Goal: Task Accomplishment & Management: Manage account settings

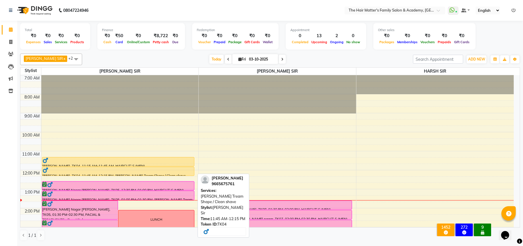
click at [131, 167] on link "[PERSON_NAME], TK04, 11:45 AM-12:15 PM, [PERSON_NAME] Tream Shape / Clean shave" at bounding box center [118, 170] width 153 height 9
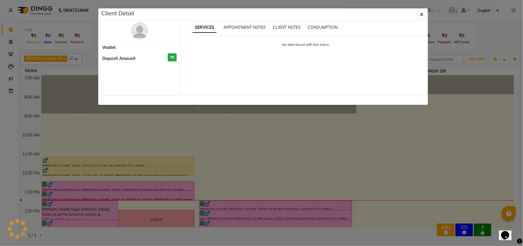
select select "1"
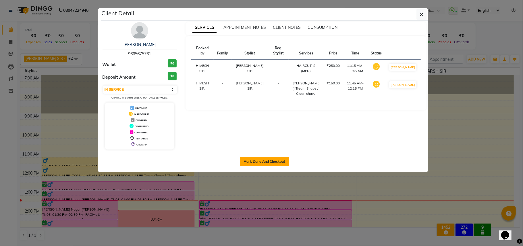
click at [265, 158] on button "Mark Done And Checkout" at bounding box center [264, 161] width 49 height 9
select select "service"
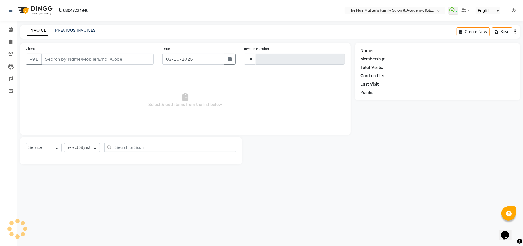
type input "2019"
select select "5980"
type input "9665675761"
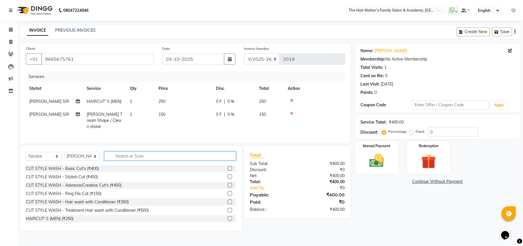
click at [162, 159] on input "text" at bounding box center [170, 155] width 132 height 9
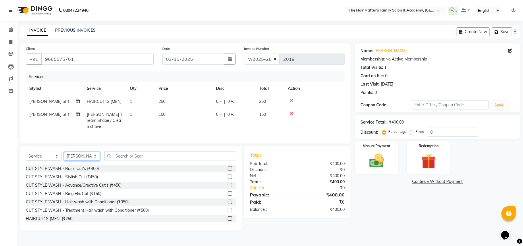
click at [89, 152] on select "Select Stylist DIVY SIR HARSH SIR HIMESH SIR. MAYANK SIR [PERSON_NAME] SIR" at bounding box center [82, 155] width 36 height 9
select select "43094"
click at [64, 151] on select "Select Stylist DIVY SIR HARSH SIR HIMESH SIR. MAYANK SIR [PERSON_NAME] SIR" at bounding box center [82, 155] width 36 height 9
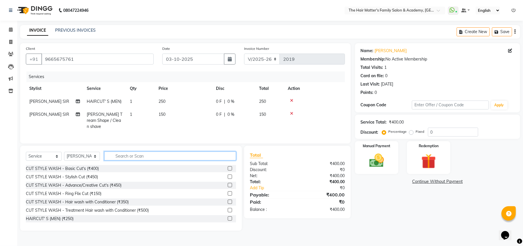
click at [153, 154] on input "text" at bounding box center [170, 155] width 132 height 9
click at [157, 155] on input "text" at bounding box center [170, 155] width 132 height 9
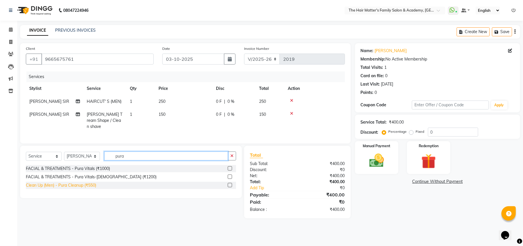
type input "pura"
click at [93, 188] on div "Clean Up (Men) - Pura Cleanup (₹550)" at bounding box center [61, 185] width 70 height 6
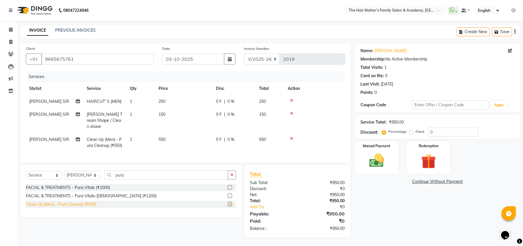
checkbox input "false"
click at [385, 153] on img at bounding box center [377, 160] width 25 height 18
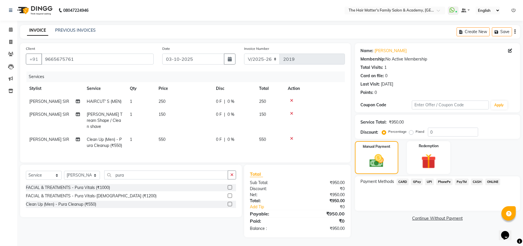
click at [429, 181] on span "UPI" at bounding box center [429, 181] width 9 height 7
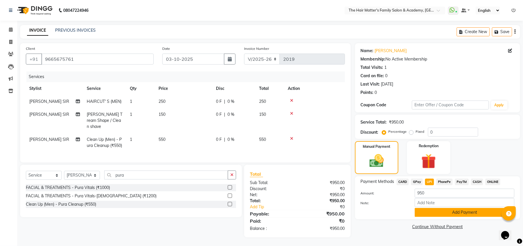
click at [427, 212] on button "Add Payment" at bounding box center [465, 212] width 100 height 9
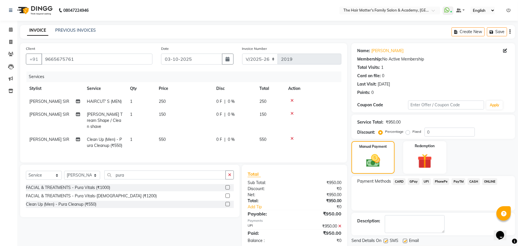
scroll to position [18, 0]
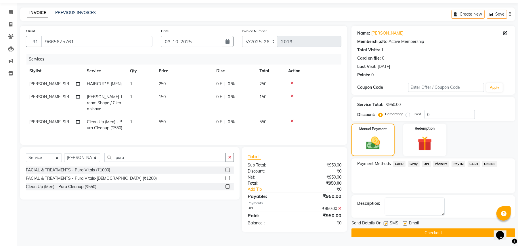
click at [405, 230] on button "Checkout" at bounding box center [433, 232] width 164 height 9
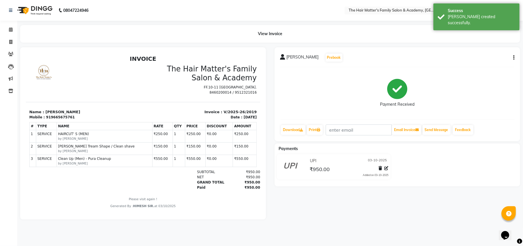
scroll to position [5, 0]
click at [10, 39] on span at bounding box center [11, 42] width 10 height 7
select select "5980"
select select "service"
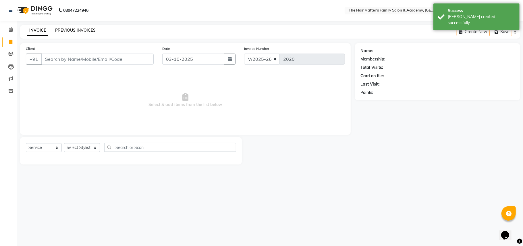
click at [80, 29] on link "PREVIOUS INVOICES" at bounding box center [75, 30] width 41 height 5
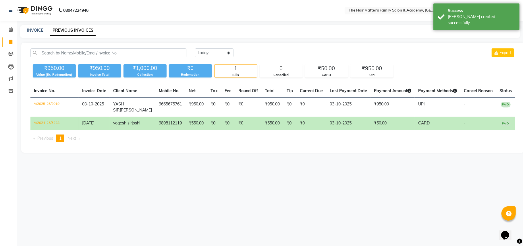
click at [234, 68] on div "1" at bounding box center [236, 68] width 43 height 8
click at [344, 73] on div "CARD" at bounding box center [327, 74] width 43 height 5
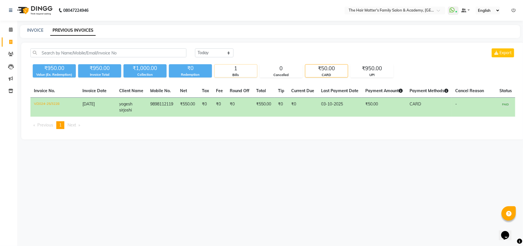
click at [218, 72] on div "Bills" at bounding box center [236, 74] width 43 height 5
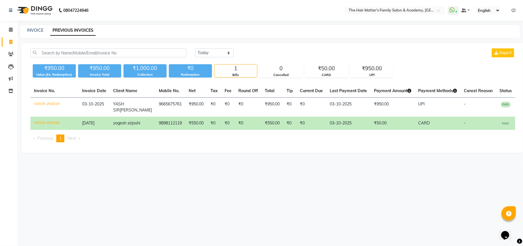
click at [371, 87] on th "Payment Amount" at bounding box center [393, 90] width 44 height 13
click at [378, 66] on div "₹950.00" at bounding box center [372, 68] width 43 height 8
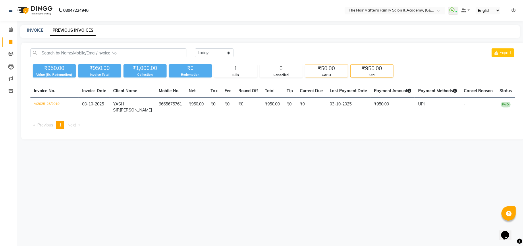
click at [342, 72] on div "₹50.00" at bounding box center [327, 68] width 43 height 8
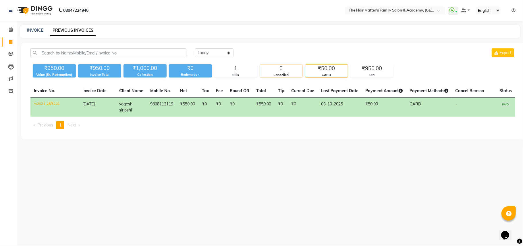
click at [284, 69] on div "0" at bounding box center [281, 68] width 43 height 8
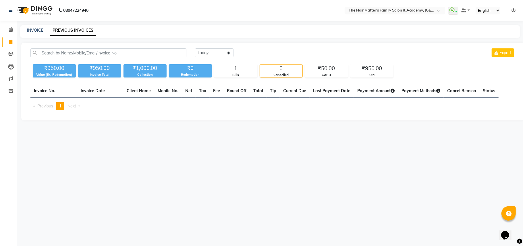
click at [241, 64] on div "₹950.00 Value (Ex. Redemption) ₹950.00 Invoice Total ₹1,000.00 Collection ₹0 Re…" at bounding box center [272, 70] width 485 height 16
click at [229, 70] on div "1" at bounding box center [236, 68] width 43 height 8
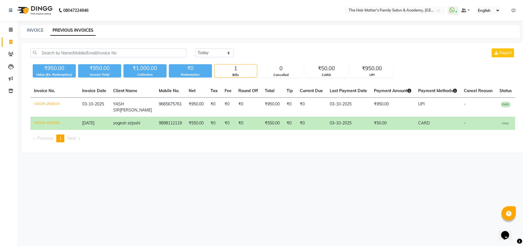
click at [154, 72] on div "Collection" at bounding box center [145, 74] width 43 height 5
click at [170, 70] on div "₹0" at bounding box center [190, 68] width 43 height 8
drag, startPoint x: 170, startPoint y: 70, endPoint x: 224, endPoint y: 71, distance: 53.5
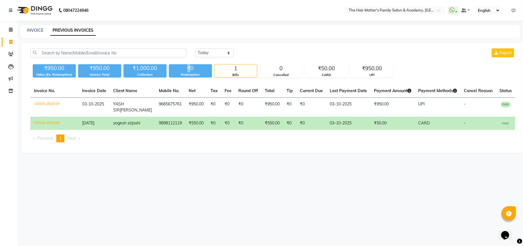
click at [171, 70] on div "₹0" at bounding box center [190, 68] width 43 height 8
click at [227, 70] on div "1" at bounding box center [236, 68] width 43 height 8
click at [292, 68] on div "0" at bounding box center [281, 68] width 43 height 8
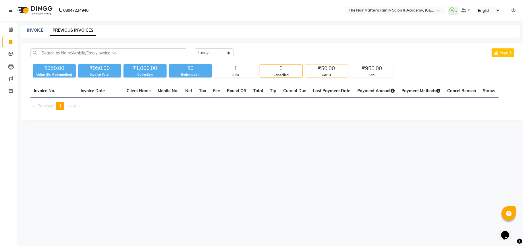
click at [332, 64] on div "₹50.00" at bounding box center [327, 68] width 43 height 8
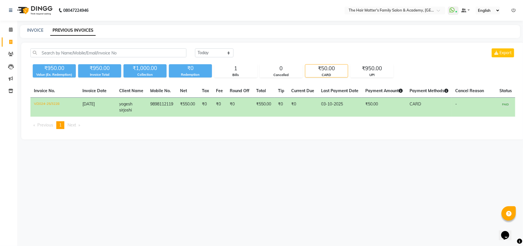
click at [368, 64] on div "₹950.00 Value (Ex. Redemption) ₹950.00 Invoice Total ₹1,000.00 Collection ₹0 Re…" at bounding box center [272, 70] width 485 height 16
click at [7, 29] on span at bounding box center [11, 29] width 10 height 7
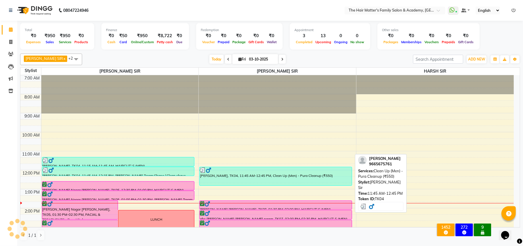
click at [252, 179] on div "[PERSON_NAME], TK04, 11:45 AM-12:45 PM, Clean Up (Men) - Pura Cleanup (₹550)" at bounding box center [276, 176] width 152 height 18
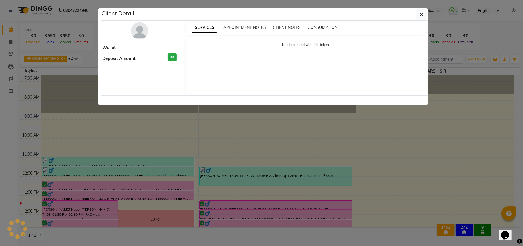
select select "3"
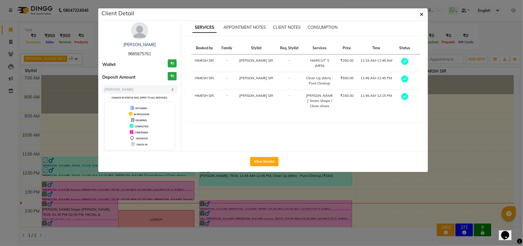
click at [269, 189] on ngb-modal-window "Client Detail [PERSON_NAME] 9665675761 Wallet ₹0 Deposit Amount ₹0 Select MARK …" at bounding box center [261, 123] width 523 height 246
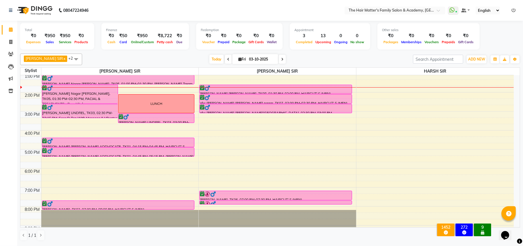
scroll to position [128, 0]
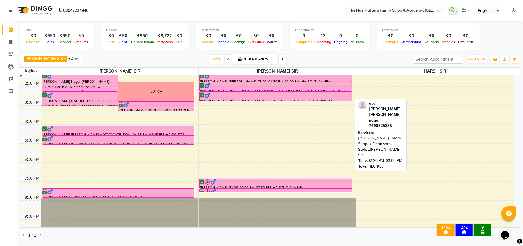
click at [234, 95] on div at bounding box center [276, 95] width 152 height 6
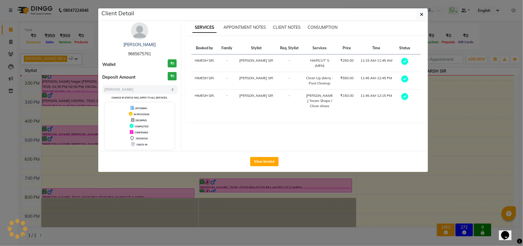
select select "6"
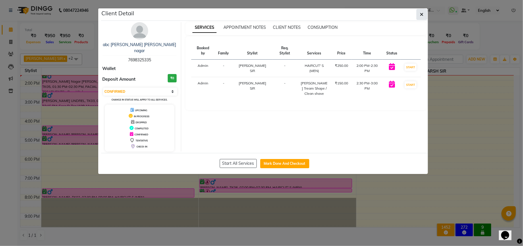
click at [421, 15] on icon "button" at bounding box center [422, 14] width 3 height 5
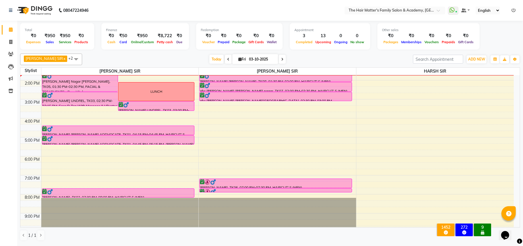
click at [239, 75] on div at bounding box center [278, 75] width 158 height 0
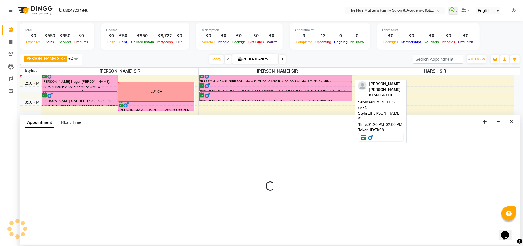
click at [241, 80] on div at bounding box center [276, 81] width 152 height 2
select select "6"
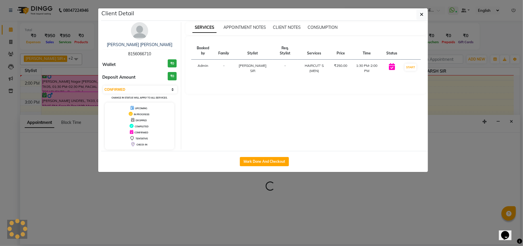
select select "43094"
select select "795"
select select "tentative"
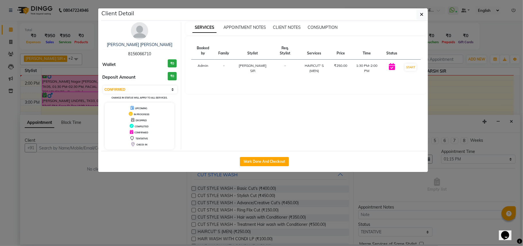
click at [136, 57] on div "[PERSON_NAME] [PERSON_NAME] 8156066710" at bounding box center [140, 49] width 74 height 15
click at [141, 54] on span "8156066710" at bounding box center [139, 53] width 23 height 5
copy span "8156066710"
click at [419, 14] on button "button" at bounding box center [422, 14] width 11 height 11
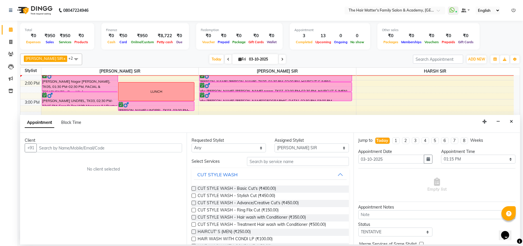
click at [514, 128] on div "Appointment Block Time" at bounding box center [270, 124] width 500 height 18
click at [513, 124] on button "Close" at bounding box center [512, 121] width 8 height 9
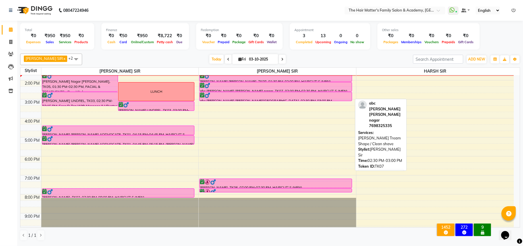
click at [278, 95] on div at bounding box center [276, 95] width 152 height 6
select select "6"
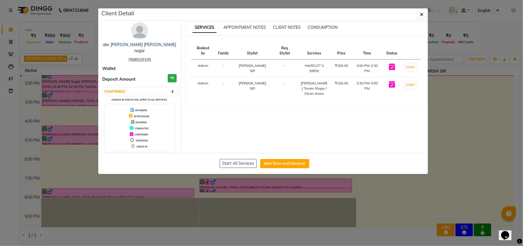
click at [144, 57] on div "abc [PERSON_NAME] [PERSON_NAME] nagar 7698325335" at bounding box center [140, 52] width 74 height 21
click at [144, 57] on span "7698325335" at bounding box center [139, 59] width 23 height 5
copy span "7698325335"
drag, startPoint x: 420, startPoint y: 11, endPoint x: 420, endPoint y: 19, distance: 8.1
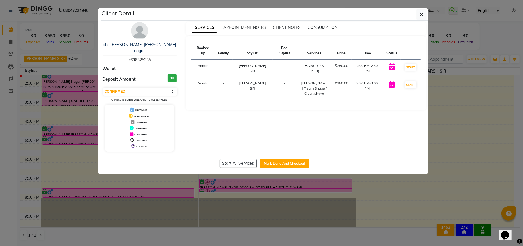
click at [421, 11] on button "button" at bounding box center [422, 14] width 11 height 11
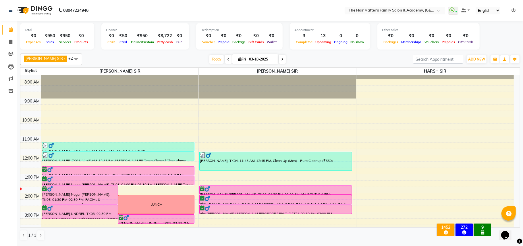
scroll to position [0, 0]
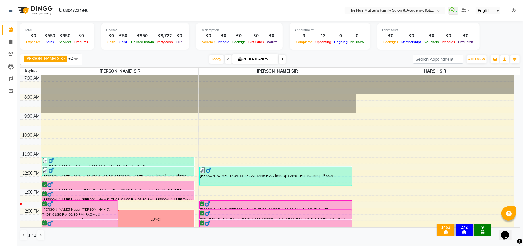
click at [268, 55] on div "[DATE] [DATE]" at bounding box center [248, 59] width 78 height 9
click at [281, 59] on icon at bounding box center [282, 58] width 2 height 3
type input "04-10-2025"
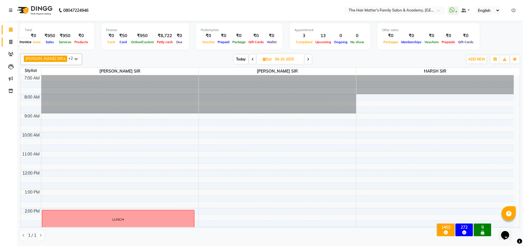
click at [8, 40] on span at bounding box center [11, 42] width 10 height 7
select select "service"
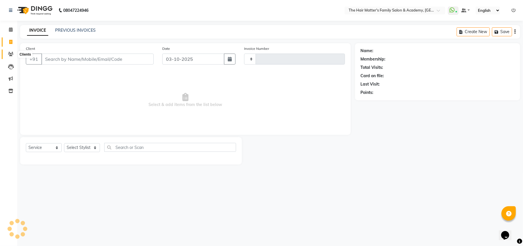
type input "2020"
select select "5980"
click at [14, 54] on span at bounding box center [11, 54] width 10 height 7
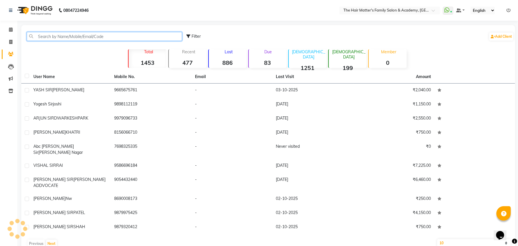
click at [60, 40] on input "text" at bounding box center [104, 36] width 155 height 9
paste input "79 7442 5526"
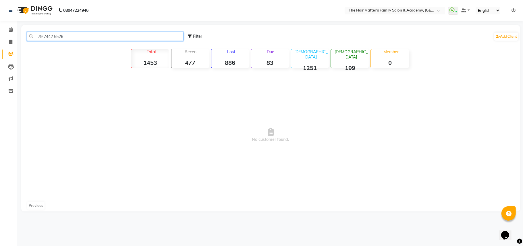
click at [56, 39] on input "79 7442 5526" at bounding box center [105, 36] width 157 height 9
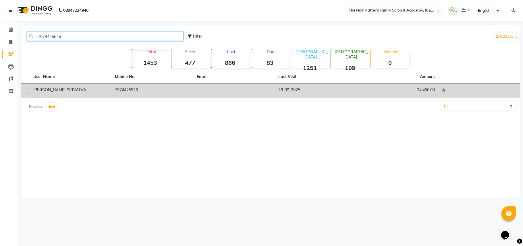
type input "7974425526"
click at [138, 95] on td "7974425526" at bounding box center [153, 90] width 82 height 14
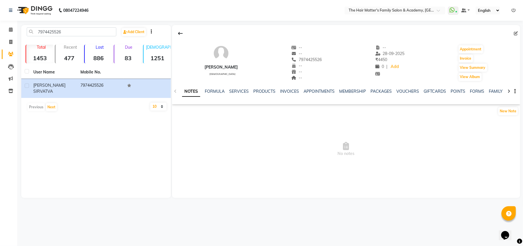
click at [388, 60] on span "₹ 4450" at bounding box center [382, 59] width 12 height 5
click at [298, 89] on link "INVOICES" at bounding box center [289, 91] width 19 height 5
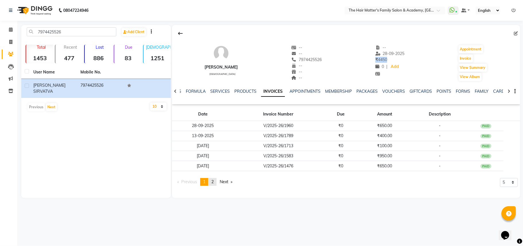
click at [216, 180] on link "page 2" at bounding box center [213, 182] width 8 height 8
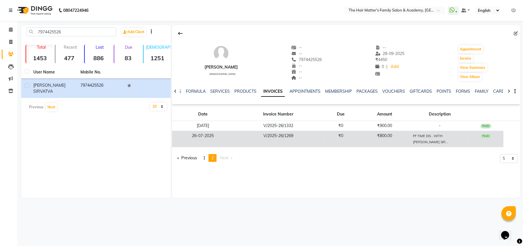
click at [222, 137] on td "26-07-2025" at bounding box center [203, 139] width 62 height 16
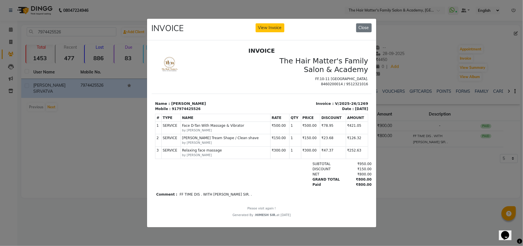
scroll to position [5, 0]
click at [369, 26] on button "Close" at bounding box center [364, 27] width 16 height 9
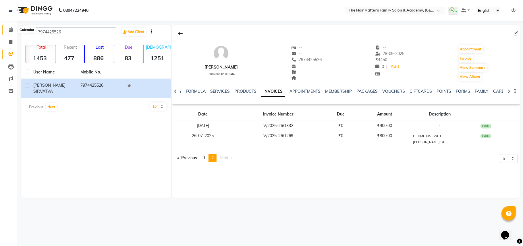
click at [9, 29] on icon at bounding box center [11, 29] width 4 height 4
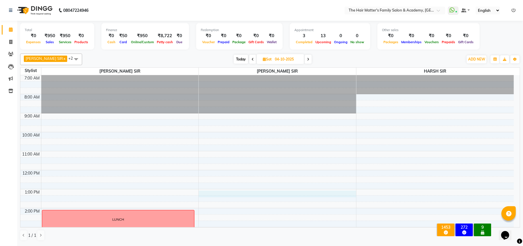
click at [202, 193] on div "7:00 AM 8:00 AM 9:00 AM 10:00 AM 11:00 AM 12:00 PM 1:00 PM 2:00 PM 3:00 PM 4:00…" at bounding box center [267, 226] width 494 height 303
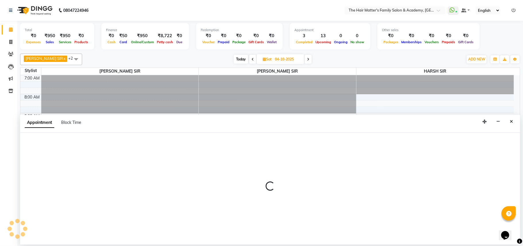
select select "43094"
select select "780"
select select "tentative"
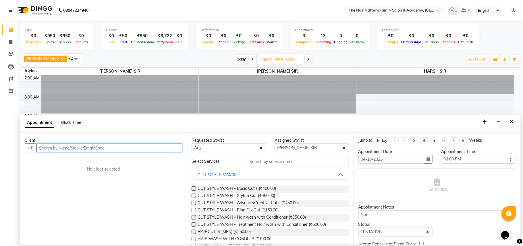
click at [80, 150] on input "text" at bounding box center [110, 147] width 146 height 9
paste input "97377 02282"
click at [53, 151] on input "97377 02282" at bounding box center [98, 147] width 122 height 9
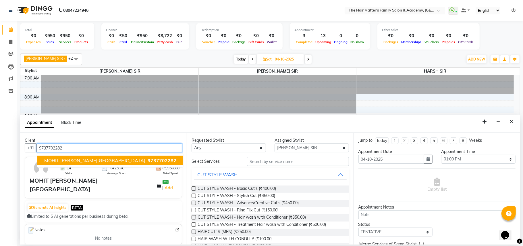
click at [80, 160] on span "MOHIT [PERSON_NAME][GEOGRAPHIC_DATA]" at bounding box center [94, 160] width 101 height 6
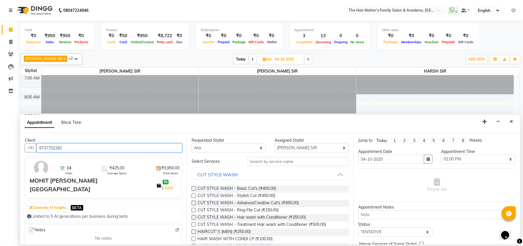
type input "9737702282"
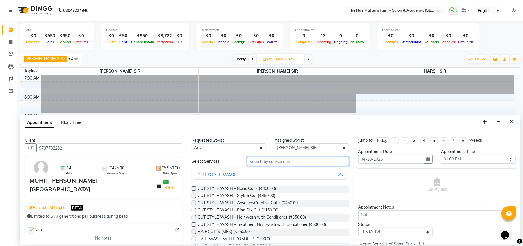
click at [274, 162] on input "text" at bounding box center [298, 161] width 102 height 9
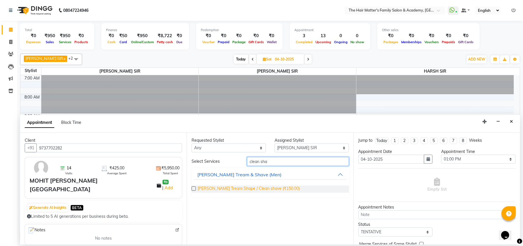
type input "clean sha"
click at [268, 186] on span "[PERSON_NAME] Tream Shape / Clean shave (₹150.00)" at bounding box center [249, 188] width 102 height 7
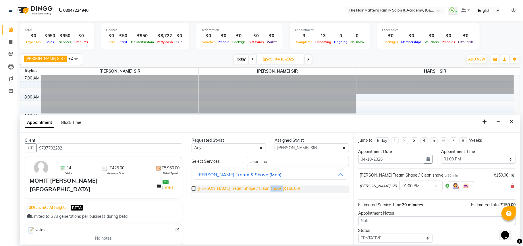
click at [268, 186] on span "[PERSON_NAME] Tream Shape / Clean shave (₹150.00)" at bounding box center [249, 188] width 102 height 7
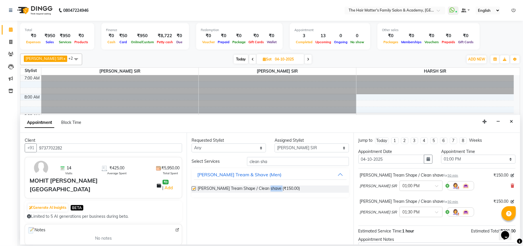
checkbox input "false"
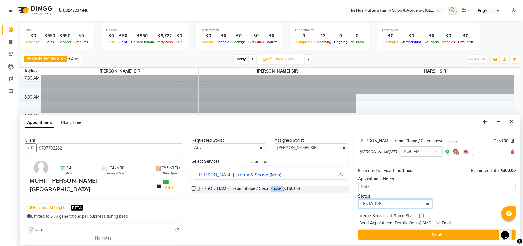
click at [390, 204] on select "Select TENTATIVE CONFIRM UPCOMING" at bounding box center [396, 203] width 74 height 9
select select "confirm booking"
click at [359, 199] on select "Select TENTATIVE CONFIRM UPCOMING" at bounding box center [396, 203] width 74 height 9
click at [397, 241] on div "Jump to [DATE] 1 2 3 4 5 6 7 8 Weeks Appointment Date [DATE] Appointment Time S…" at bounding box center [437, 189] width 167 height 112
click at [398, 229] on div "Jump to [DATE] 1 2 3 4 5 6 7 8 Weeks Appointment Date [DATE] Appointment Time S…" at bounding box center [437, 189] width 167 height 112
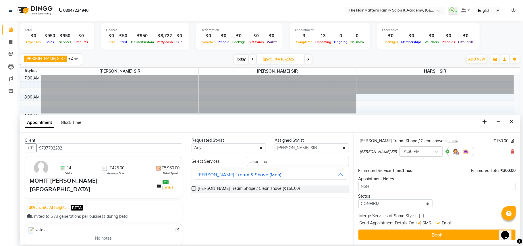
drag, startPoint x: 398, startPoint y: 232, endPoint x: 397, endPoint y: 237, distance: 5.3
click at [397, 235] on button "Book" at bounding box center [437, 234] width 157 height 10
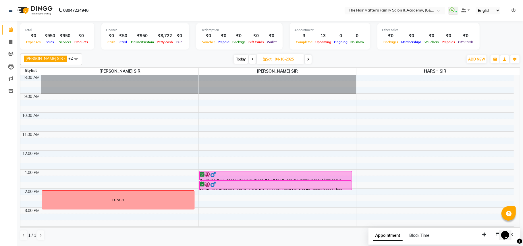
scroll to position [0, 0]
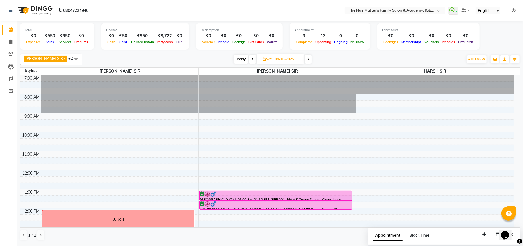
click at [250, 56] on span at bounding box center [253, 59] width 7 height 9
type input "03-10-2025"
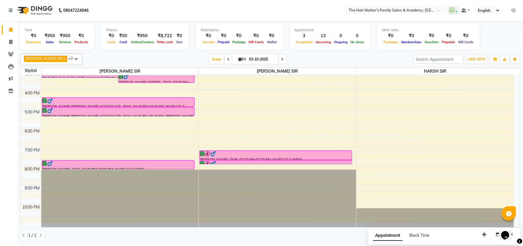
scroll to position [29, 0]
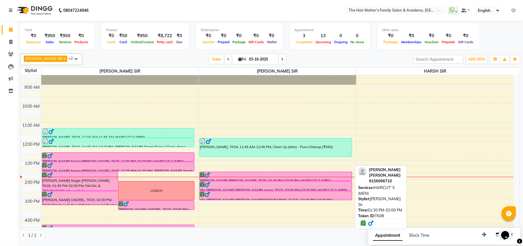
click at [226, 178] on div "[PERSON_NAME] [PERSON_NAME], TK08, 01:30 PM-02:00 PM, HAIRCUT' S (MEN)" at bounding box center [276, 176] width 152 height 9
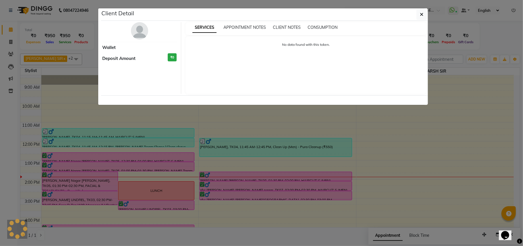
select select "6"
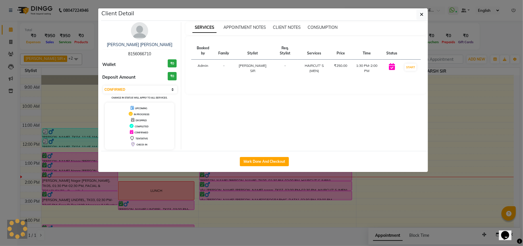
click at [227, 203] on ngb-modal-window "Client Detail [PERSON_NAME] [PERSON_NAME] 8156066710 Wallet ₹0 Deposit Amount ₹…" at bounding box center [261, 123] width 523 height 246
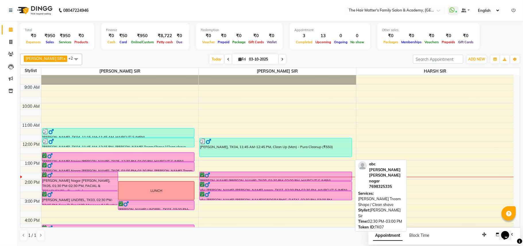
click at [228, 193] on div at bounding box center [276, 194] width 152 height 6
select select "6"
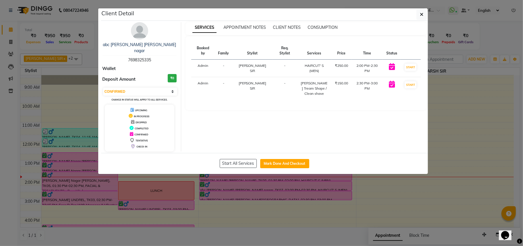
click at [249, 204] on ngb-modal-window "Client Detail abc [PERSON_NAME] [PERSON_NAME] nagar 7698325335 Wallet Deposit A…" at bounding box center [261, 123] width 523 height 246
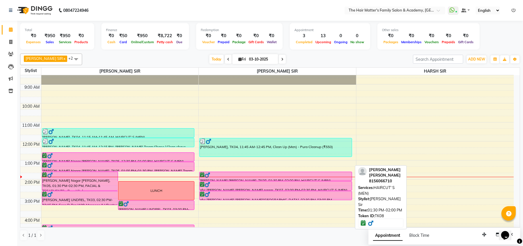
click at [253, 177] on div at bounding box center [276, 175] width 152 height 6
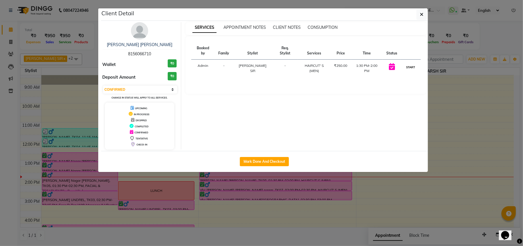
click at [409, 64] on button "START" at bounding box center [411, 67] width 12 height 7
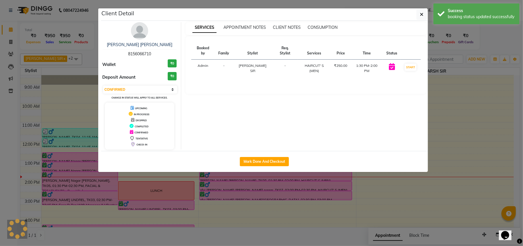
select select "1"
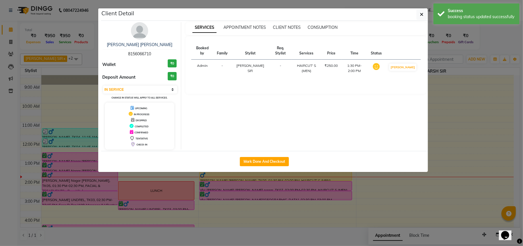
click at [481, 108] on ngb-modal-window "Client Detail [PERSON_NAME] [PERSON_NAME] 8156066710 Wallet ₹0 Deposit Amount ₹…" at bounding box center [261, 123] width 523 height 246
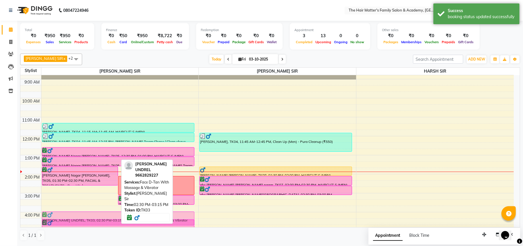
scroll to position [34, 0]
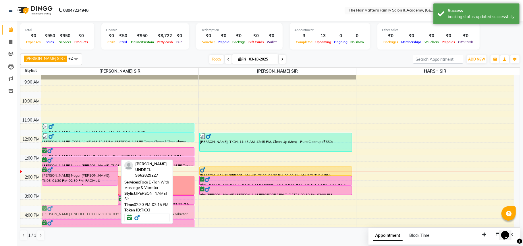
drag, startPoint x: 103, startPoint y: 198, endPoint x: 113, endPoint y: 210, distance: 15.1
click at [113, 210] on div "[PERSON_NAME] Nagar [PERSON_NAME], TK05, 01:30 PM-02:30 PM, FACIAL & TREATMENTS…" at bounding box center [120, 192] width 158 height 303
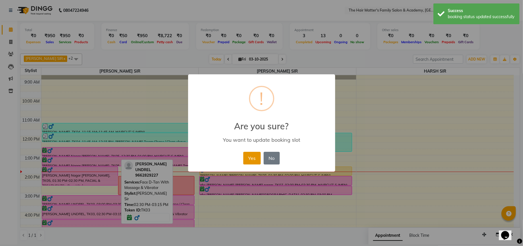
click at [250, 152] on button "Yes" at bounding box center [252, 157] width 18 height 13
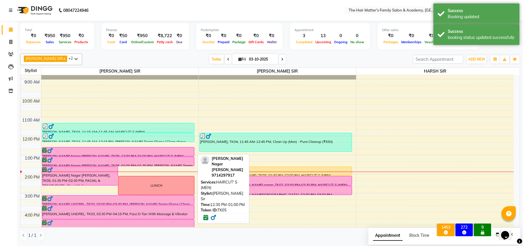
click at [71, 154] on div "[PERSON_NAME] Nagar [PERSON_NAME], TK05, 12:30 PM-01:00 PM, HAIRCUT' S (MEN)" at bounding box center [118, 151] width 152 height 9
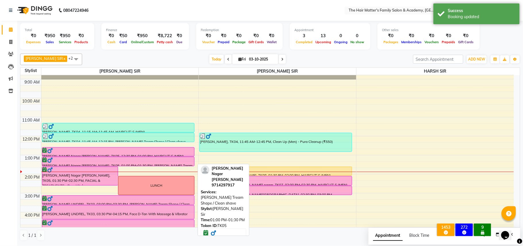
click at [118, 163] on div "[PERSON_NAME] Nagar [PERSON_NAME], TK05, 01:00 PM-01:30 PM, [PERSON_NAME] Tream…" at bounding box center [118, 161] width 152 height 9
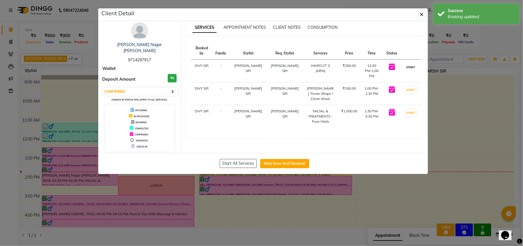
click at [411, 64] on button "START" at bounding box center [411, 67] width 12 height 7
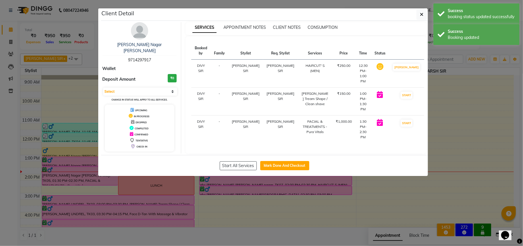
click at [412, 87] on td "START" at bounding box center [406, 101] width 35 height 28
click at [411, 91] on button "START" at bounding box center [407, 94] width 12 height 7
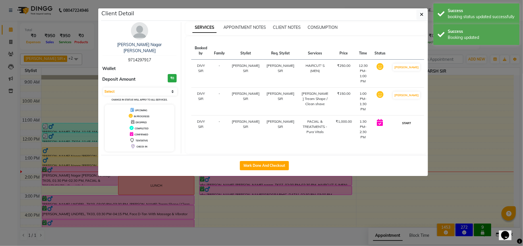
click at [407, 119] on button "START" at bounding box center [407, 122] width 12 height 7
select select "1"
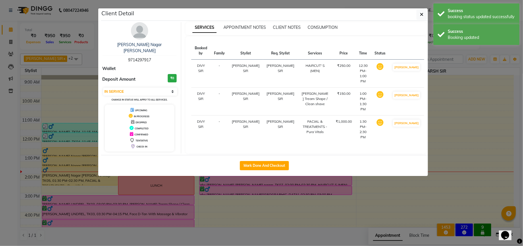
click at [473, 108] on ngb-modal-window "Client Detail [PERSON_NAME][GEOGRAPHIC_DATA] [PERSON_NAME] 9714297917 Wallet De…" at bounding box center [261, 123] width 523 height 246
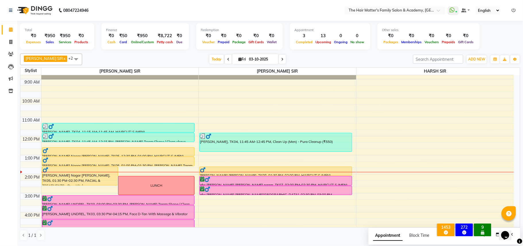
click at [279, 56] on span at bounding box center [282, 59] width 7 height 9
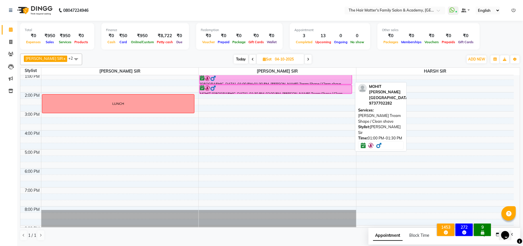
scroll to position [0, 0]
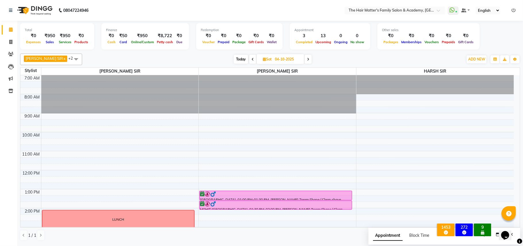
click at [234, 60] on span "Today" at bounding box center [241, 59] width 14 height 9
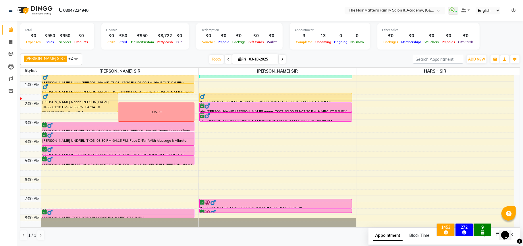
scroll to position [128, 0]
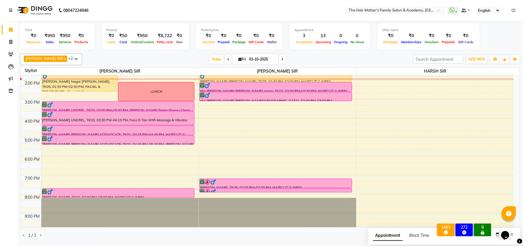
click at [279, 60] on span at bounding box center [282, 59] width 7 height 9
type input "04-10-2025"
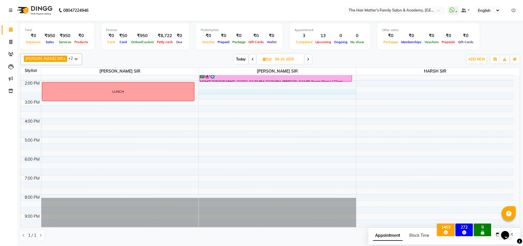
click at [202, 91] on div "7:00 AM 8:00 AM 9:00 AM 10:00 AM 11:00 AM 12:00 PM 1:00 PM 2:00 PM 3:00 PM 4:00…" at bounding box center [267, 98] width 494 height 303
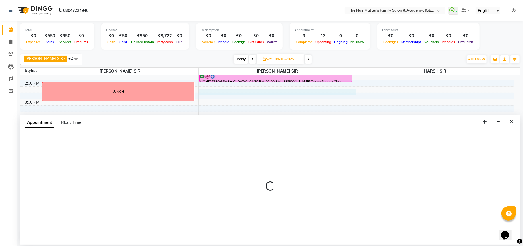
select select "43094"
select select "855"
select select "tentative"
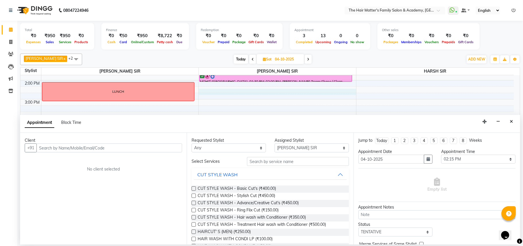
click at [147, 146] on input "text" at bounding box center [110, 147] width 146 height 9
click at [59, 149] on input "6354 911 324" at bounding box center [98, 147] width 122 height 9
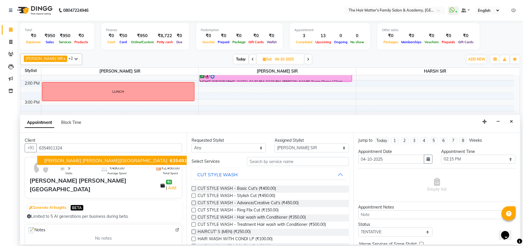
click at [103, 162] on span "[PERSON_NAME] [PERSON_NAME][GEOGRAPHIC_DATA]" at bounding box center [105, 160] width 123 height 6
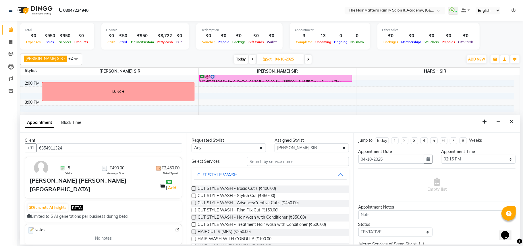
type input "6354911324"
click at [252, 164] on input "text" at bounding box center [298, 161] width 102 height 9
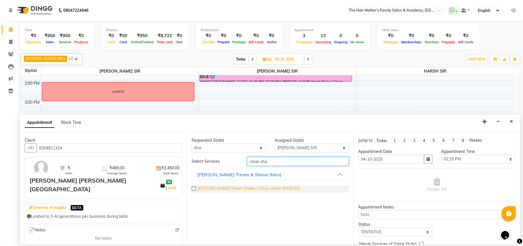
type input "clean sha"
click at [256, 186] on span "[PERSON_NAME] Tream Shape / Clean shave (₹150.00)" at bounding box center [249, 188] width 102 height 7
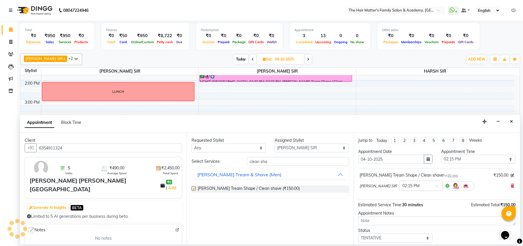
checkbox input "false"
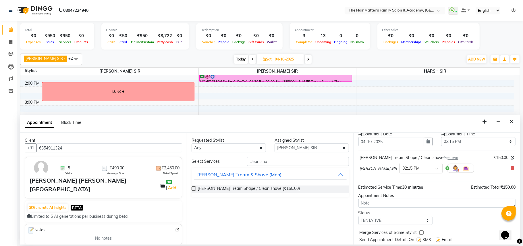
scroll to position [35, 0]
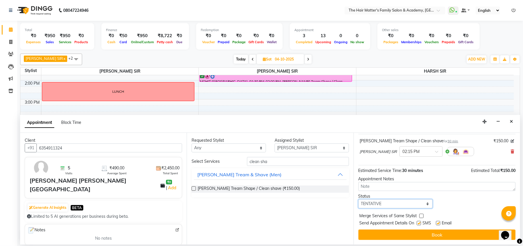
click at [394, 206] on select "Select TENTATIVE CONFIRM UPCOMING" at bounding box center [396, 203] width 74 height 9
select select "confirm booking"
click at [359, 200] on select "Select TENTATIVE CONFIRM UPCOMING" at bounding box center [396, 203] width 74 height 9
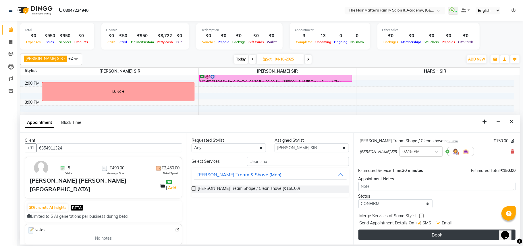
click at [402, 234] on button "Book" at bounding box center [437, 234] width 157 height 10
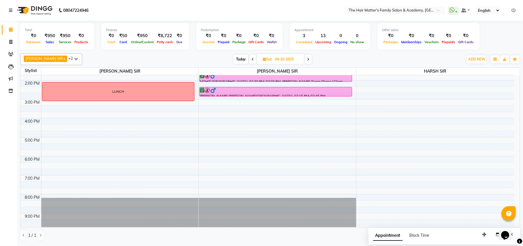
click at [212, 23] on div "Redemption ₹0 Voucher ₹0 Prepaid ₹0 Package ₹0 Gift Cards ₹0 Wallet" at bounding box center [239, 36] width 87 height 26
click at [7, 43] on span at bounding box center [11, 42] width 10 height 7
select select "service"
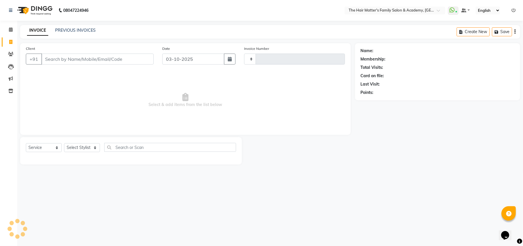
type input "2020"
select select "5980"
click at [62, 30] on link "PREVIOUS INVOICES" at bounding box center [75, 30] width 41 height 5
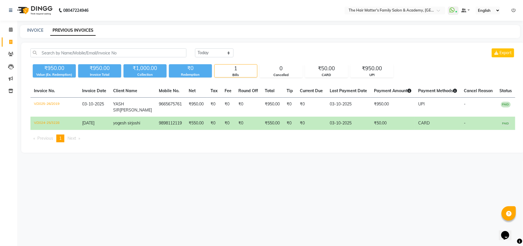
click at [213, 79] on div "[DATE] [DATE] Custom Range Export ₹950.00 Value (Ex. Redemption) ₹950.00 Invoic…" at bounding box center [273, 98] width 504 height 110
click at [247, 67] on div "1" at bounding box center [236, 68] width 43 height 8
click at [263, 73] on div "Cancelled" at bounding box center [281, 74] width 43 height 5
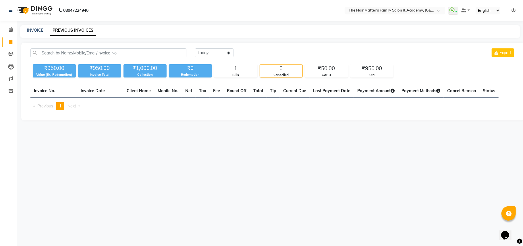
click at [308, 63] on div "₹950.00 Value (Ex. Redemption) ₹950.00 Invoice Total ₹1,000.00 Collection ₹0 Re…" at bounding box center [272, 70] width 485 height 16
click at [318, 72] on div "₹50.00" at bounding box center [327, 68] width 43 height 8
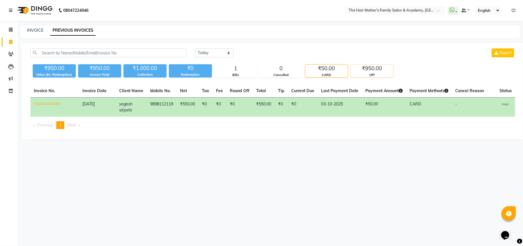
click at [368, 67] on div "₹950.00" at bounding box center [372, 68] width 43 height 8
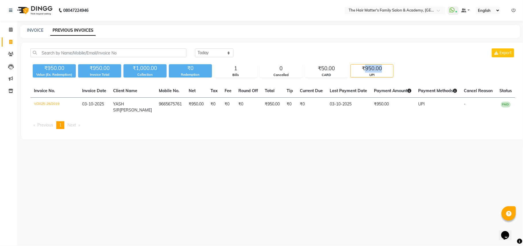
click at [368, 67] on div "₹950.00" at bounding box center [372, 68] width 43 height 8
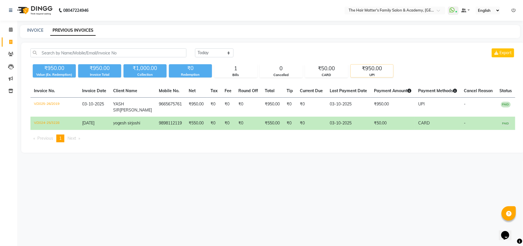
click at [363, 71] on div "₹950.00" at bounding box center [372, 68] width 43 height 8
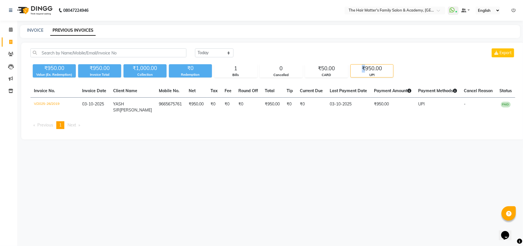
click at [363, 71] on div "₹950.00" at bounding box center [372, 68] width 43 height 8
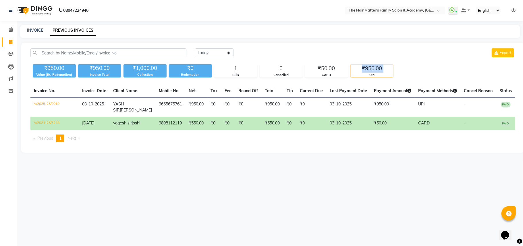
click at [363, 71] on div "₹950.00" at bounding box center [372, 68] width 43 height 8
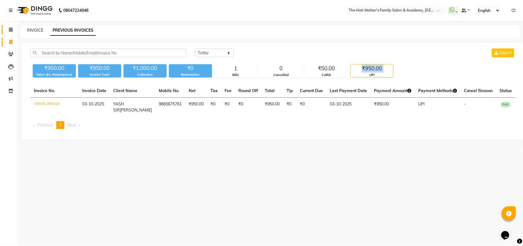
drag, startPoint x: 5, startPoint y: 32, endPoint x: 11, endPoint y: 35, distance: 6.7
click at [5, 32] on link "Calendar" at bounding box center [9, 29] width 14 height 9
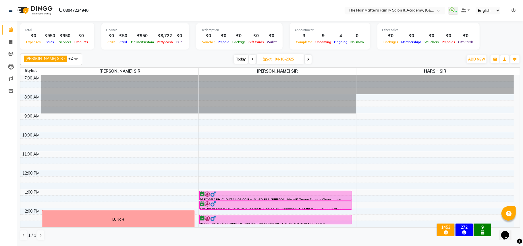
scroll to position [128, 0]
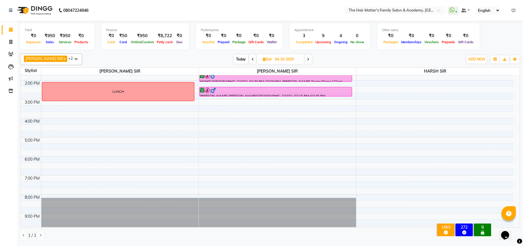
click at [236, 57] on span "Today" at bounding box center [241, 59] width 14 height 9
type input "03-10-2025"
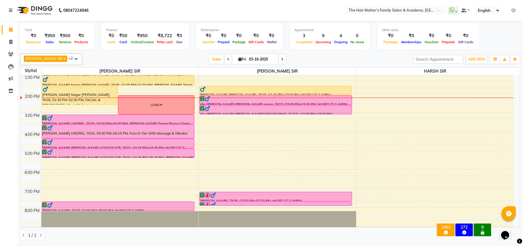
scroll to position [135, 0]
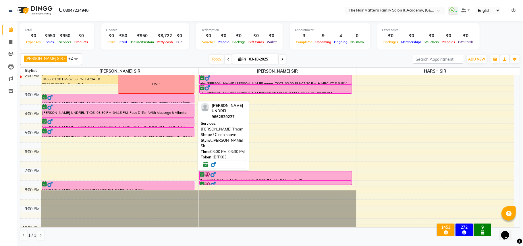
drag, startPoint x: 156, startPoint y: 103, endPoint x: 209, endPoint y: 103, distance: 52.3
click at [209, 103] on div "[PERSON_NAME] SIR x [PERSON_NAME] SIR x HARSH SIR x +2 Select All [PERSON_NAME]…" at bounding box center [270, 146] width 500 height 191
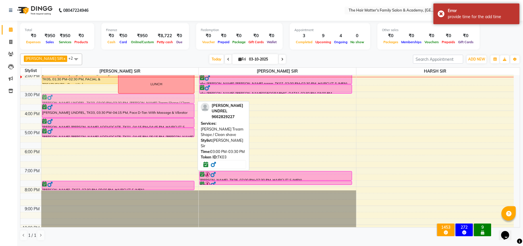
drag, startPoint x: 157, startPoint y: 98, endPoint x: 237, endPoint y: 99, distance: 80.5
click at [237, 99] on div "7:00 AM 8:00 AM 9:00 AM 10:00 AM 11:00 AM 12:00 PM 1:00 PM 2:00 PM 3:00 PM 4:00…" at bounding box center [267, 91] width 494 height 303
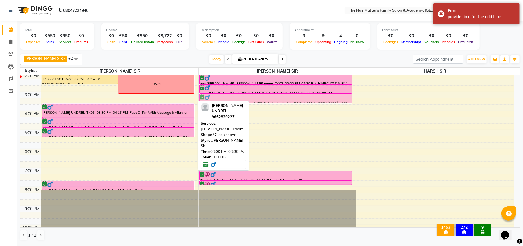
drag, startPoint x: 149, startPoint y: 99, endPoint x: 246, endPoint y: 101, distance: 97.5
click at [246, 101] on div "[PERSON_NAME] SIR x [PERSON_NAME] SIR x HARSH SIR x +2 Select All [PERSON_NAME]…" at bounding box center [270, 146] width 500 height 191
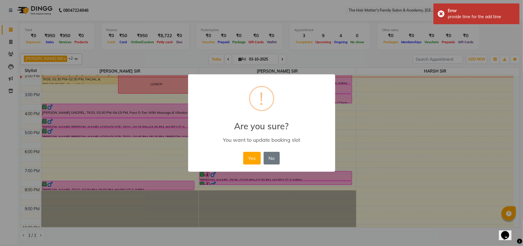
drag, startPoint x: 256, startPoint y: 160, endPoint x: 230, endPoint y: 144, distance: 30.2
click at [256, 161] on button "Yes" at bounding box center [252, 157] width 18 height 13
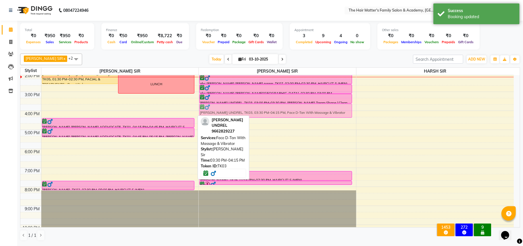
drag, startPoint x: 133, startPoint y: 108, endPoint x: 238, endPoint y: 109, distance: 105.8
click at [241, 109] on tr "[PERSON_NAME] Nagar [PERSON_NAME], TK05, 01:30 PM-02:30 PM, FACIAL & TREATMENTS…" at bounding box center [267, 91] width 494 height 303
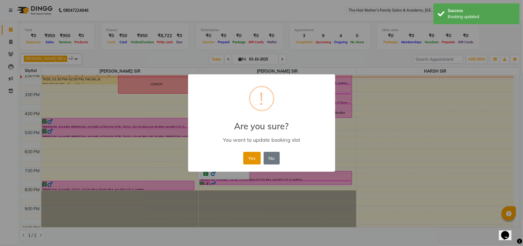
click at [251, 156] on button "Yes" at bounding box center [252, 157] width 18 height 13
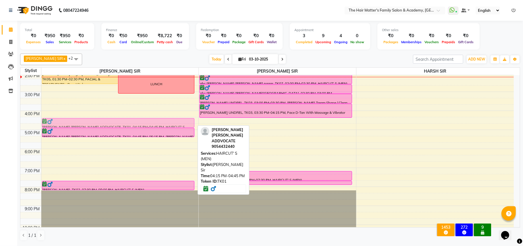
drag, startPoint x: 143, startPoint y: 125, endPoint x: 149, endPoint y: 124, distance: 5.9
click at [149, 124] on div "[PERSON_NAME] Nagar [PERSON_NAME], TK05, 01:30 PM-02:30 PM, FACIAL & TREATMENTS…" at bounding box center [120, 91] width 158 height 303
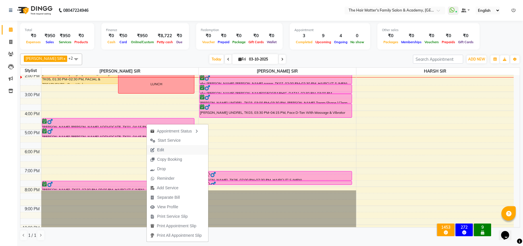
click at [169, 151] on button "Edit" at bounding box center [178, 149] width 62 height 9
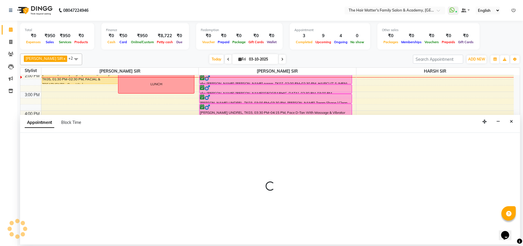
select select "tentative"
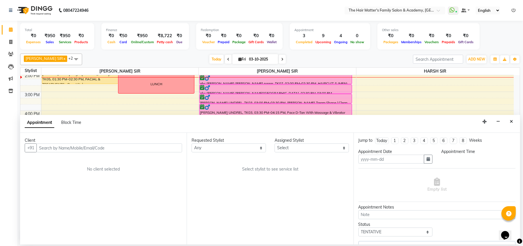
type input "03-10-2025"
select select "confirm booking"
select select "975"
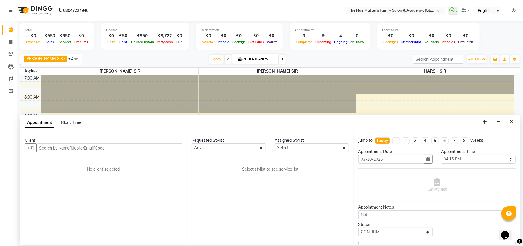
select select "42572"
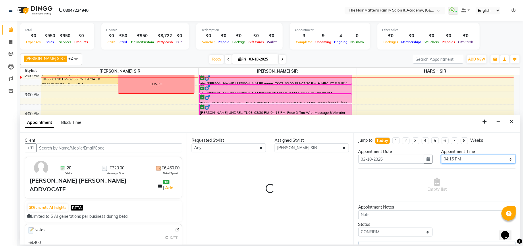
click at [463, 158] on select "Select 08:00 AM 08:15 AM 08:30 AM 08:45 AM 09:00 AM 09:15 AM 09:30 AM 09:45 AM …" at bounding box center [479, 158] width 74 height 9
select select "2914"
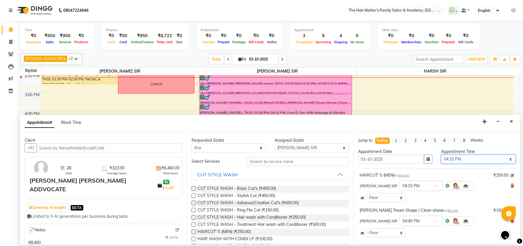
select select "900"
click at [442, 155] on select "Select 08:00 AM 08:15 AM 08:30 AM 08:45 AM 09:00 AM 09:15 AM 09:30 AM 09:45 AM …" at bounding box center [479, 158] width 74 height 9
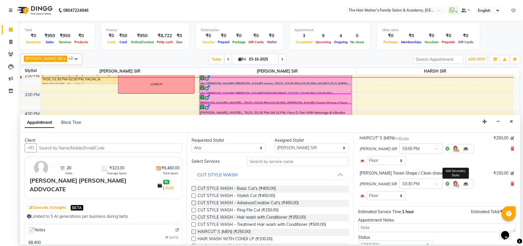
scroll to position [62, 0]
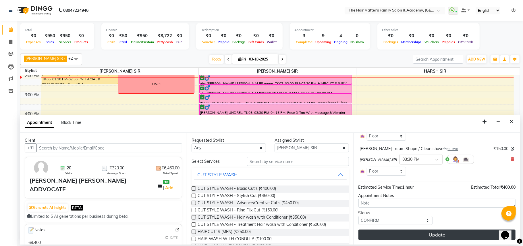
click at [391, 233] on button "Update" at bounding box center [437, 234] width 157 height 10
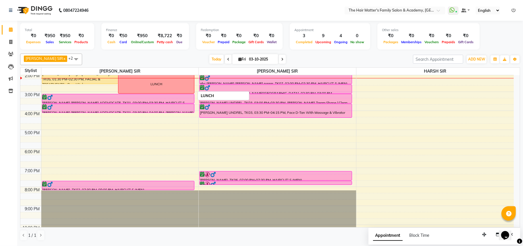
click at [178, 87] on div "LUNCH" at bounding box center [156, 84] width 76 height 18
click at [152, 85] on div "LUNCH" at bounding box center [157, 83] width 12 height 5
